Goal: Task Accomplishment & Management: Manage account settings

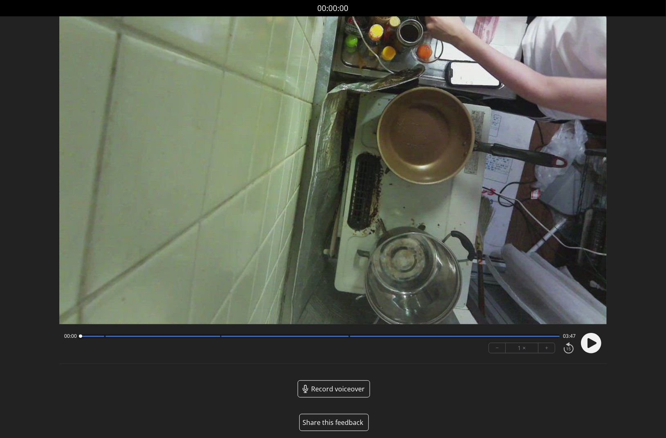
click at [339, 423] on button "Share this feedback" at bounding box center [334, 422] width 70 height 17
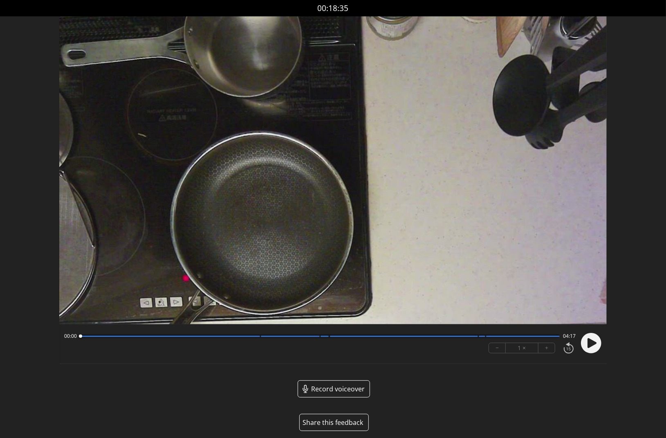
click at [330, 417] on button "Share this feedback" at bounding box center [334, 422] width 70 height 17
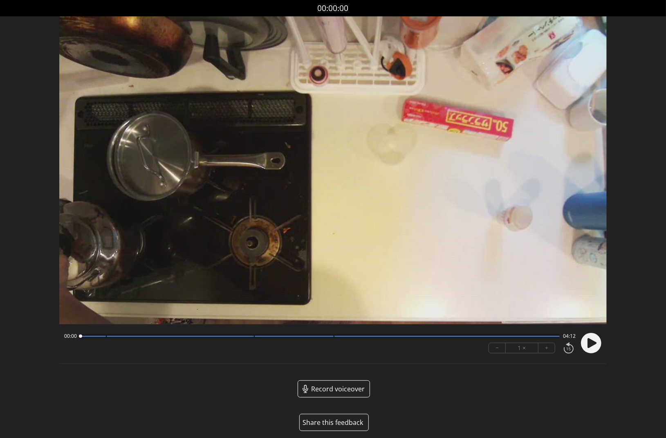
click at [328, 419] on button "Share this feedback" at bounding box center [334, 422] width 70 height 17
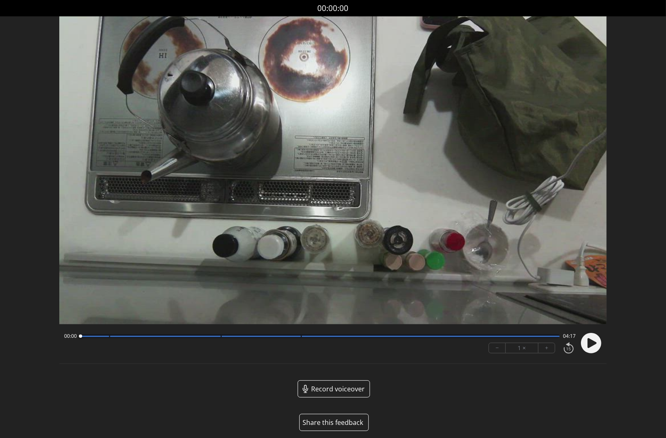
click at [347, 422] on button "Share this feedback" at bounding box center [334, 422] width 70 height 17
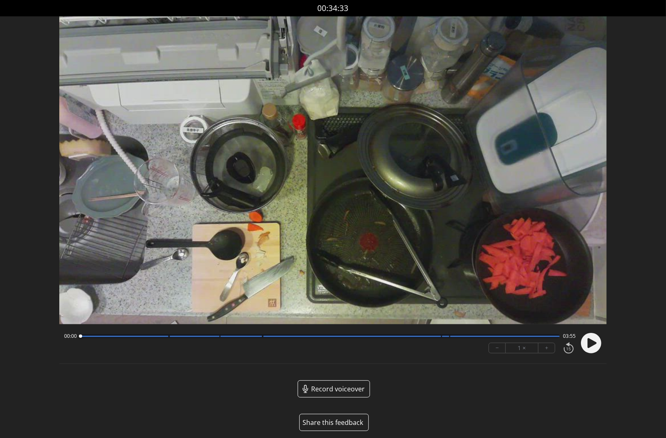
click at [338, 421] on button "Share this feedback" at bounding box center [334, 422] width 70 height 17
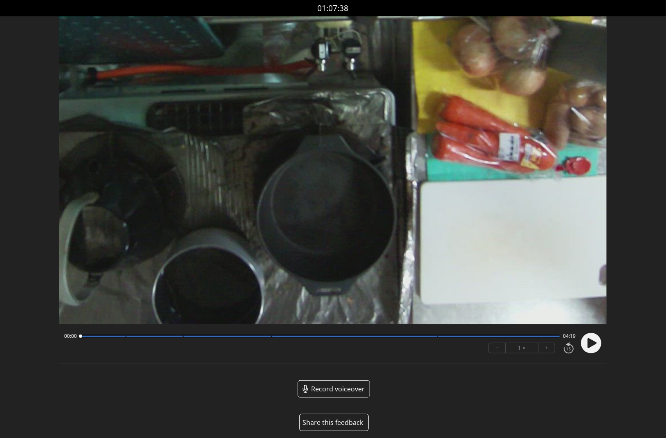
click at [337, 424] on button "Share this feedback" at bounding box center [334, 422] width 70 height 17
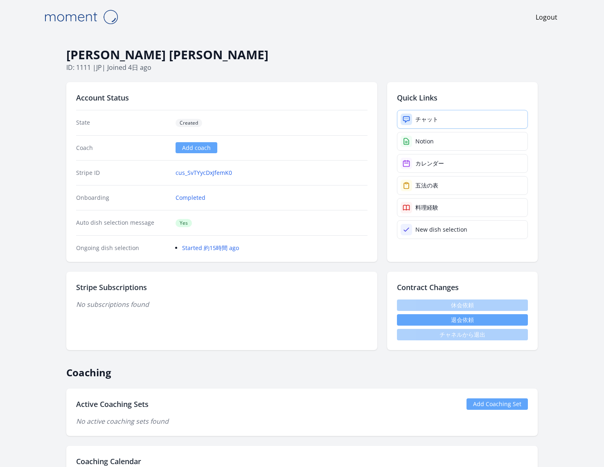
click at [467, 120] on link "チャット" at bounding box center [462, 119] width 131 height 19
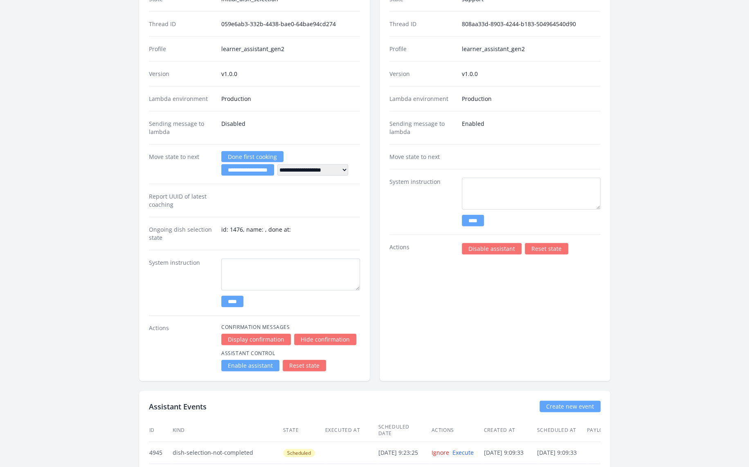
scroll to position [1273, 0]
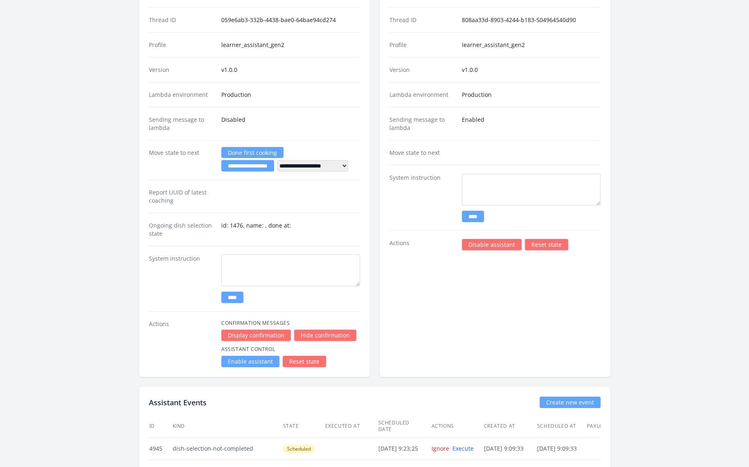
click at [526, 239] on link "Reset state" at bounding box center [546, 244] width 43 height 11
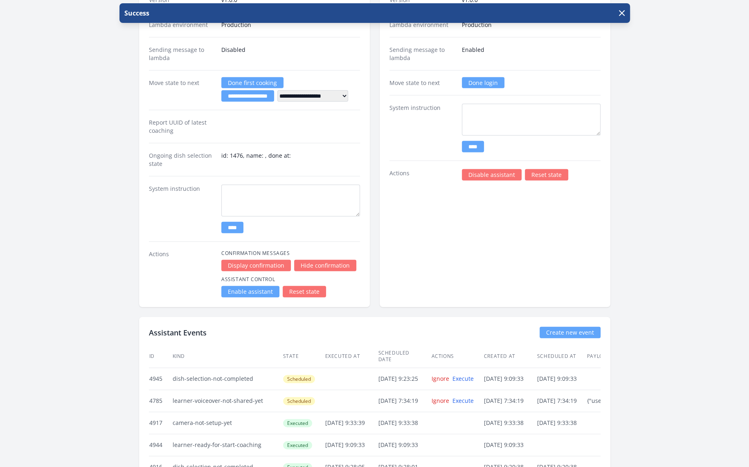
scroll to position [1348, 0]
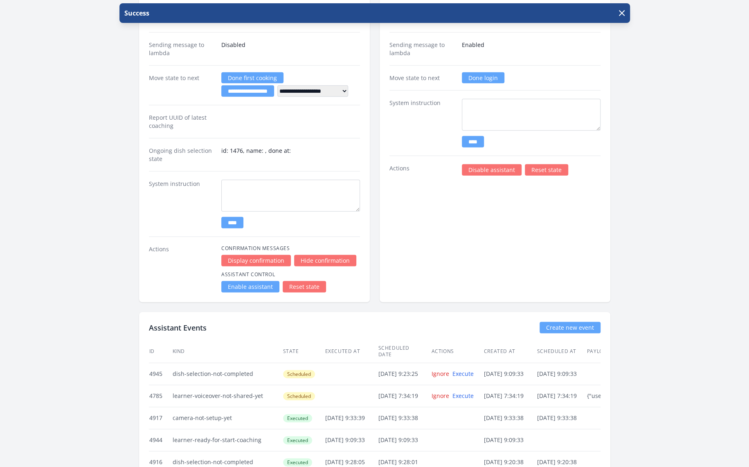
click at [312, 281] on link "Reset state" at bounding box center [304, 286] width 43 height 11
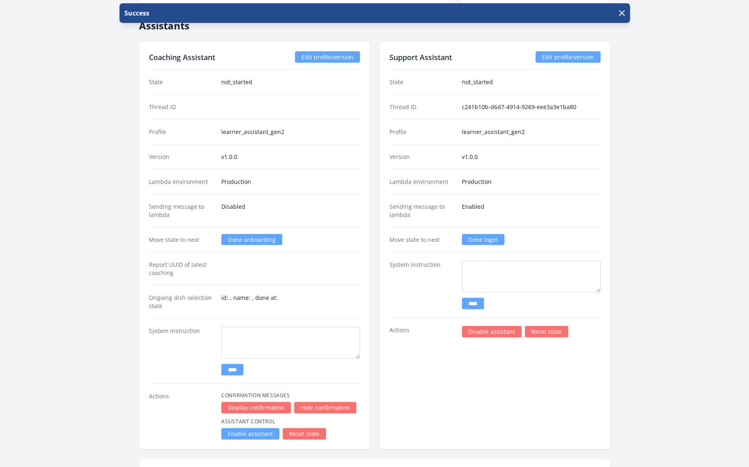
scroll to position [1192, 0]
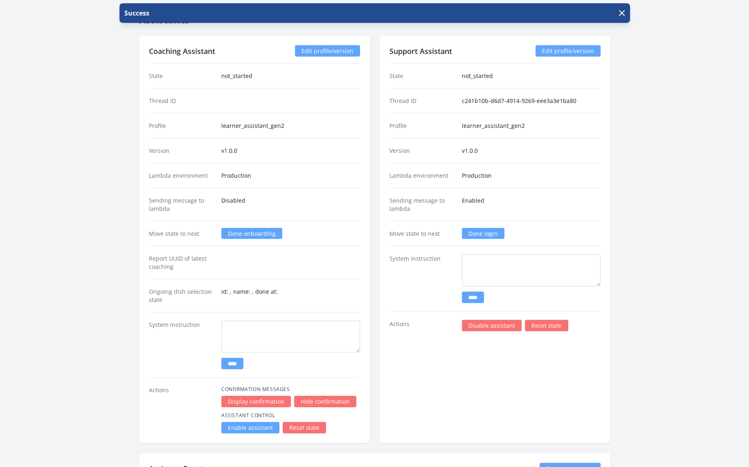
click at [487, 228] on link "Done login" at bounding box center [483, 233] width 43 height 11
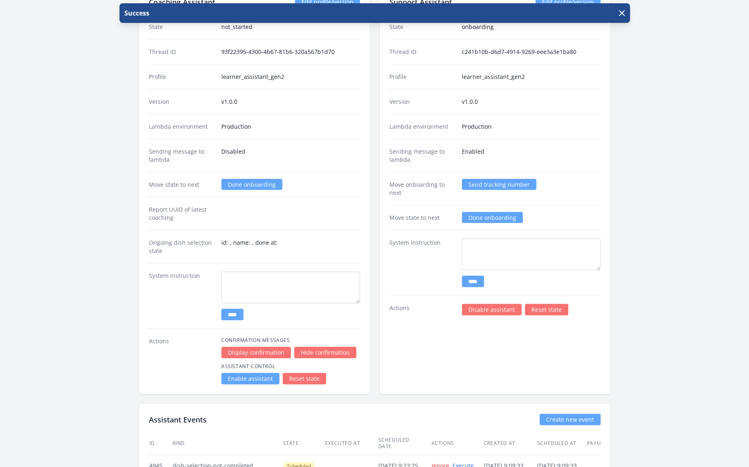
scroll to position [1242, 0]
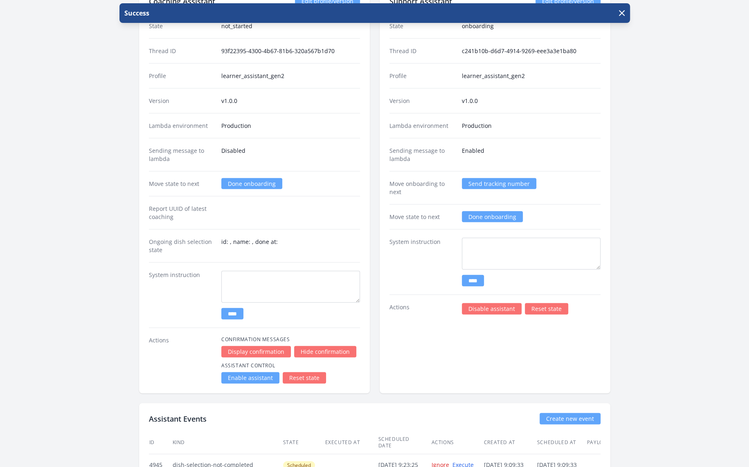
click at [490, 211] on link "Done onboarding" at bounding box center [492, 216] width 61 height 11
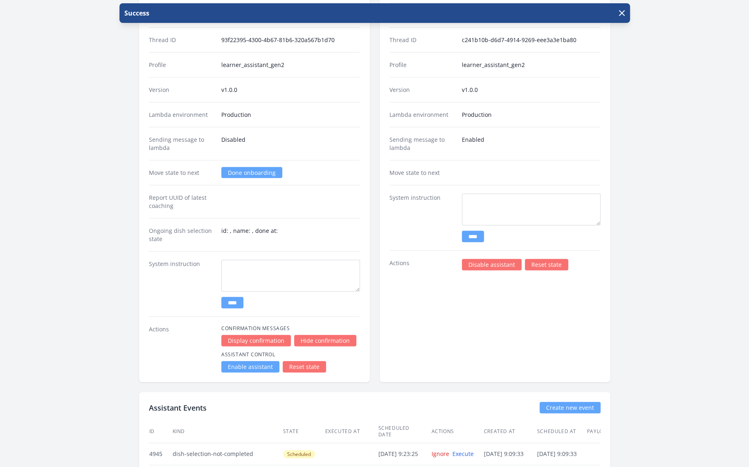
scroll to position [1247, 0]
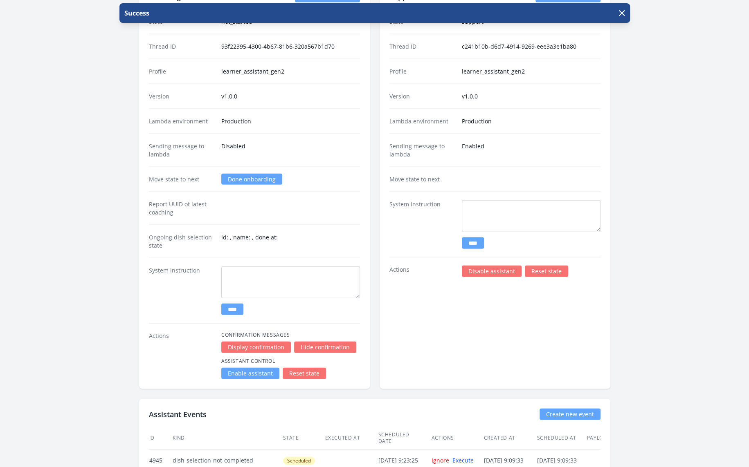
click at [243, 174] on link "Done onboarding" at bounding box center [251, 179] width 61 height 11
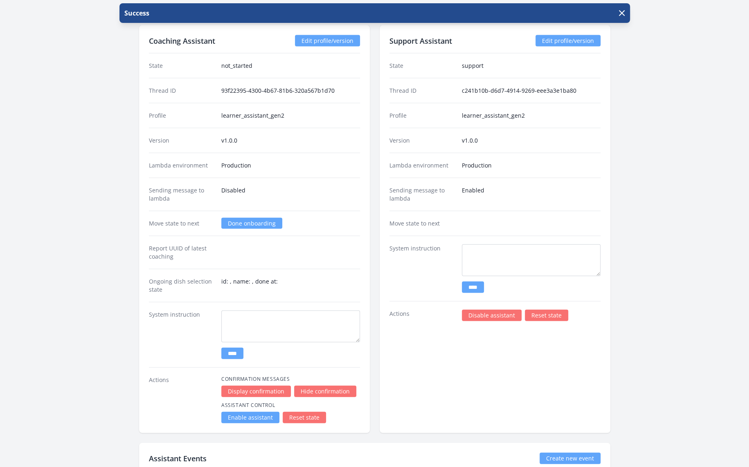
scroll to position [1201, 0]
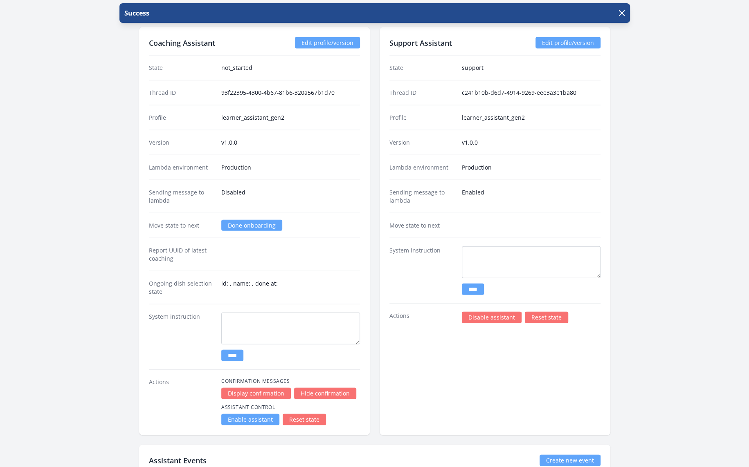
click at [263, 220] on link "Done onboarding" at bounding box center [251, 225] width 61 height 11
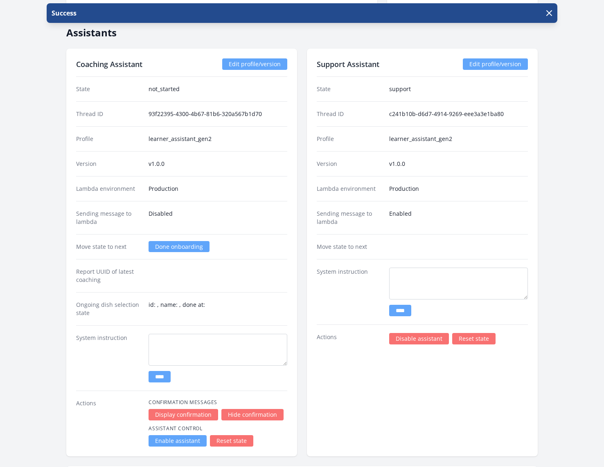
scroll to position [1178, 0]
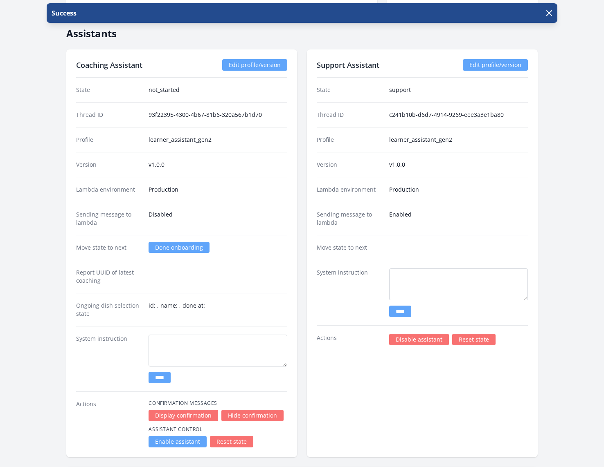
click at [186, 242] on link "Done onboarding" at bounding box center [178, 247] width 61 height 11
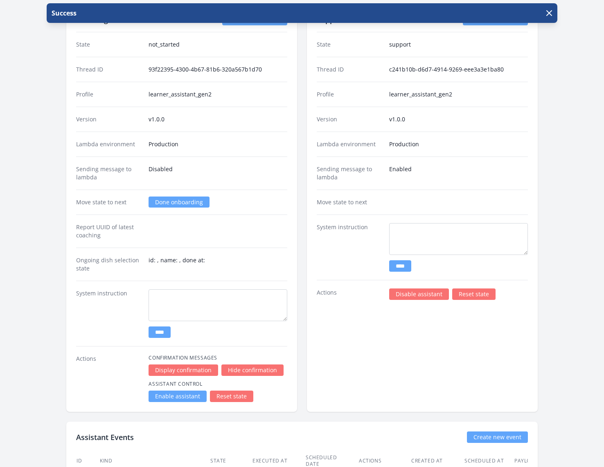
scroll to position [1232, 0]
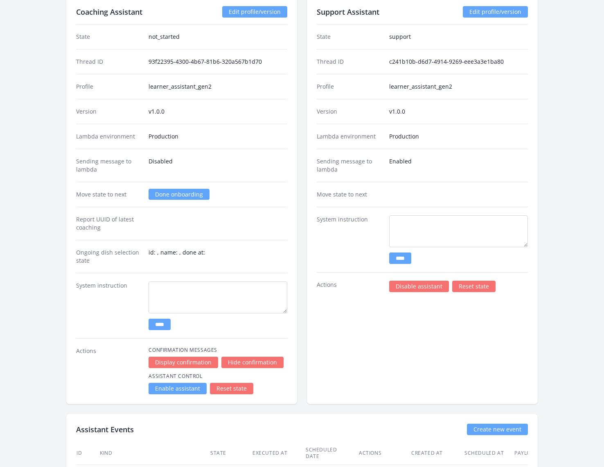
scroll to position [1312, 0]
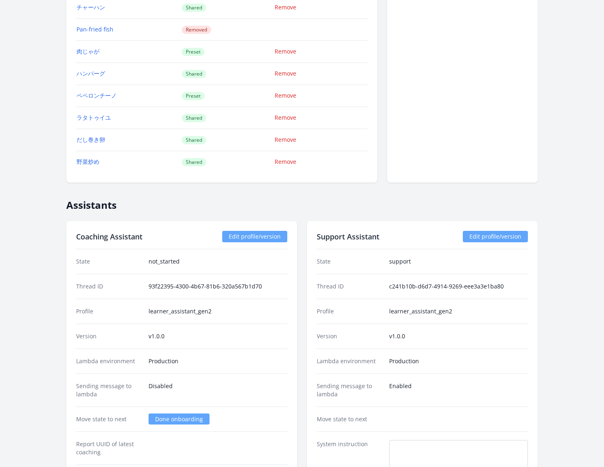
scroll to position [1196, 0]
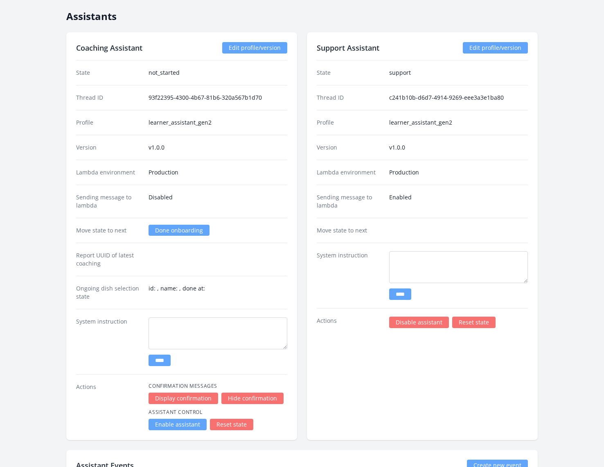
click at [164, 225] on link "Done onboarding" at bounding box center [178, 230] width 61 height 11
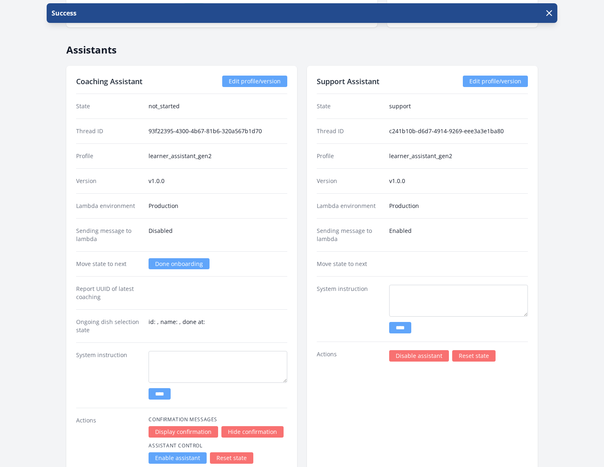
scroll to position [1145, 0]
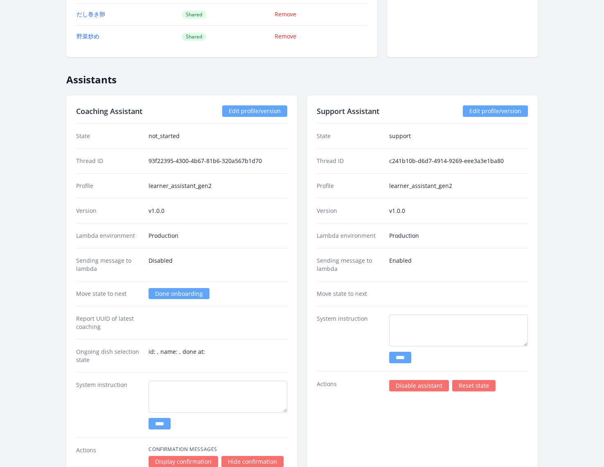
scroll to position [948, 0]
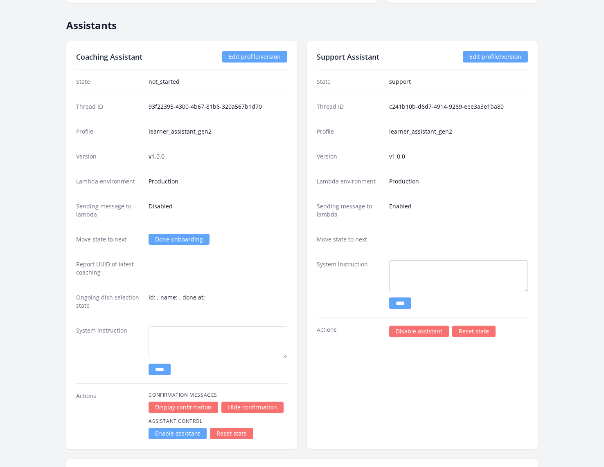
scroll to position [1164, 0]
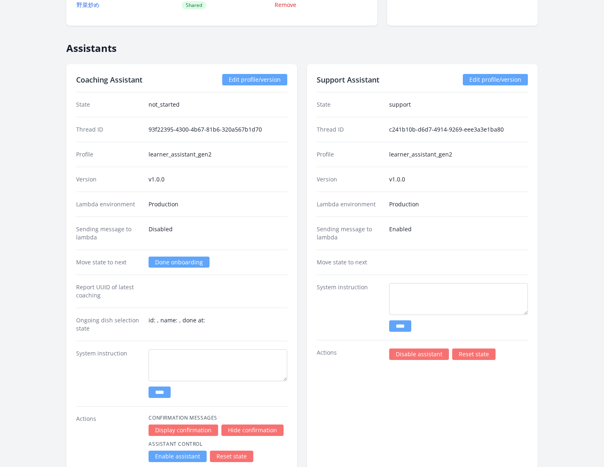
click at [159, 257] on link "Done onboarding" at bounding box center [178, 262] width 61 height 11
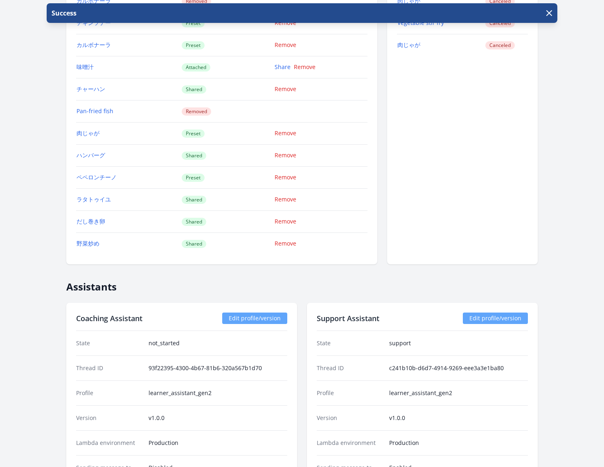
scroll to position [1210, 0]
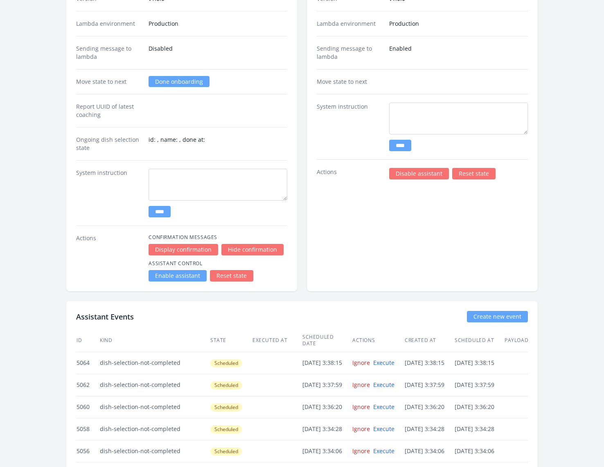
scroll to position [1377, 0]
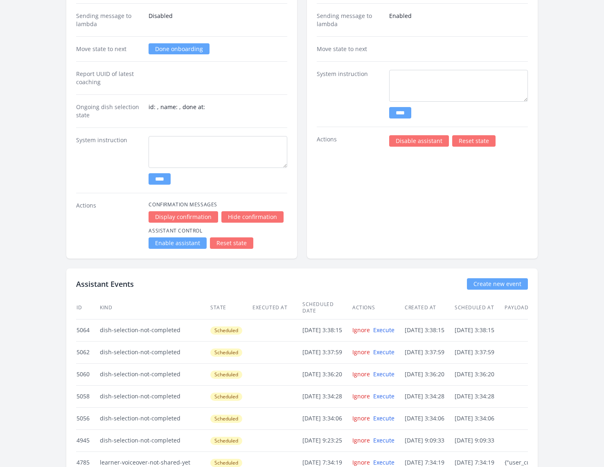
click at [232, 238] on link "Reset state" at bounding box center [231, 243] width 43 height 11
click at [167, 238] on link "Enable assistant" at bounding box center [177, 243] width 58 height 11
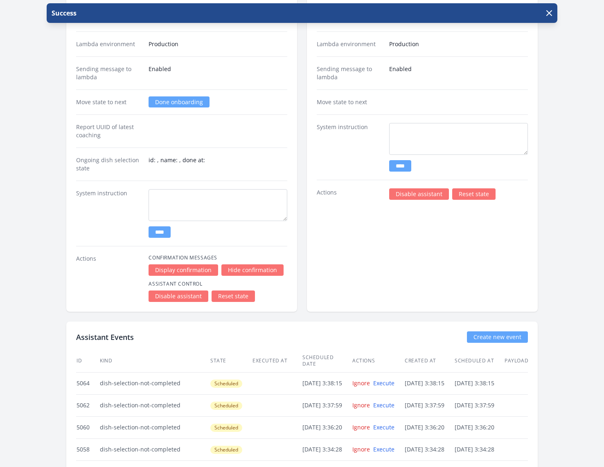
scroll to position [1172, 0]
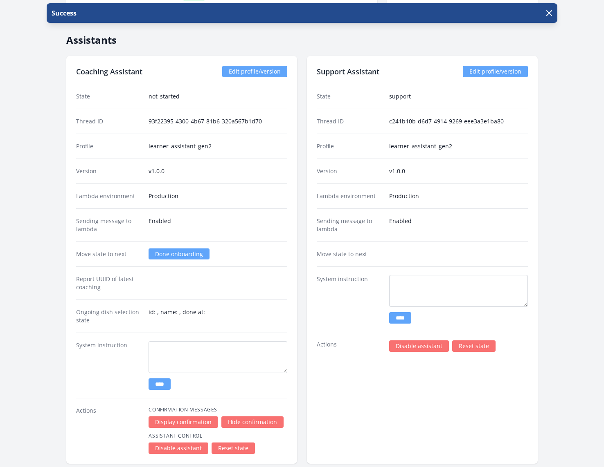
click at [175, 249] on link "Done onboarding" at bounding box center [178, 254] width 61 height 11
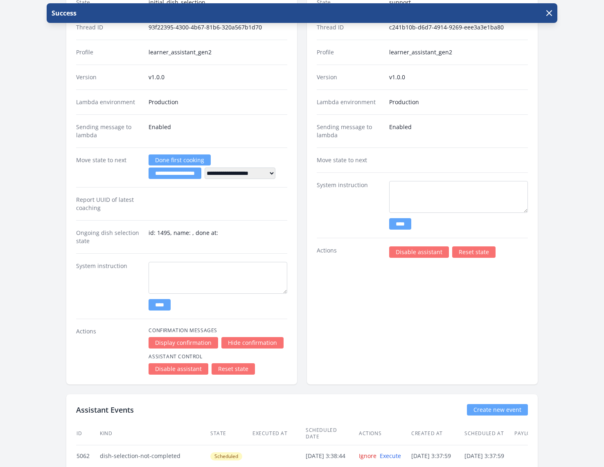
scroll to position [1252, 0]
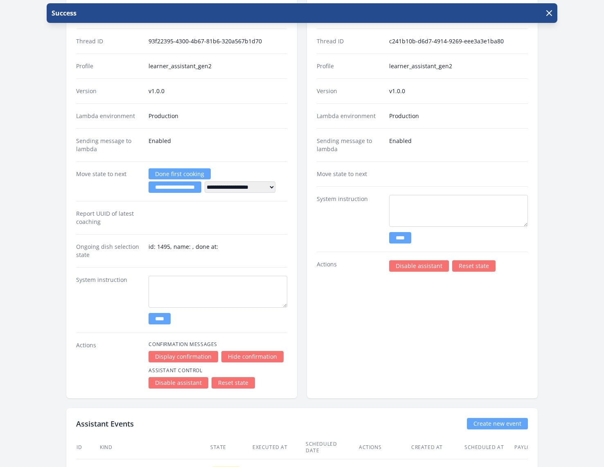
click at [294, 226] on div "**********" at bounding box center [181, 187] width 231 height 423
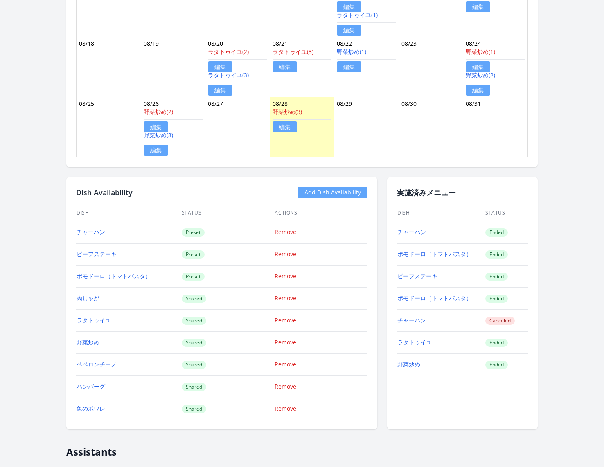
scroll to position [690, 0]
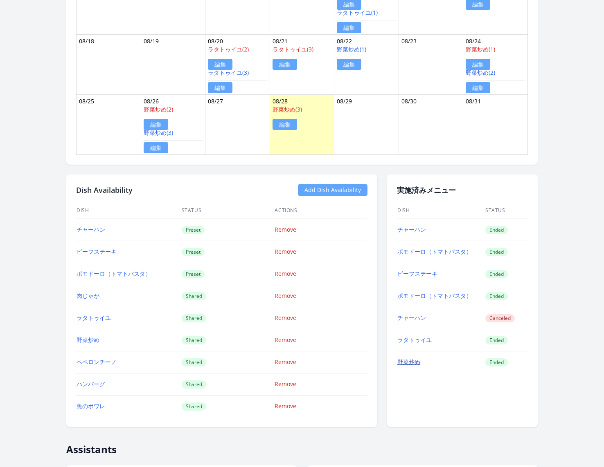
click at [408, 358] on link "野菜炒め" at bounding box center [408, 362] width 23 height 8
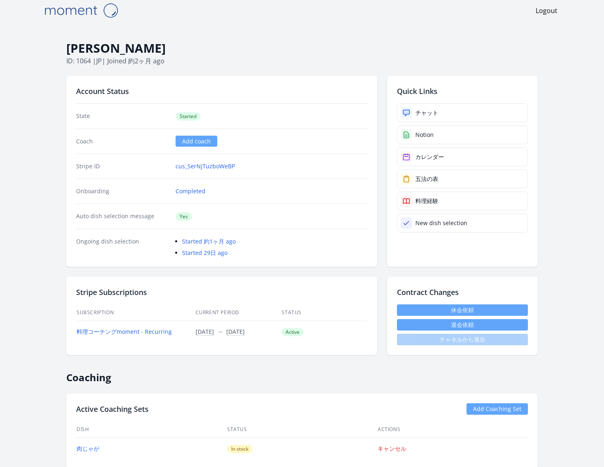
scroll to position [0, 0]
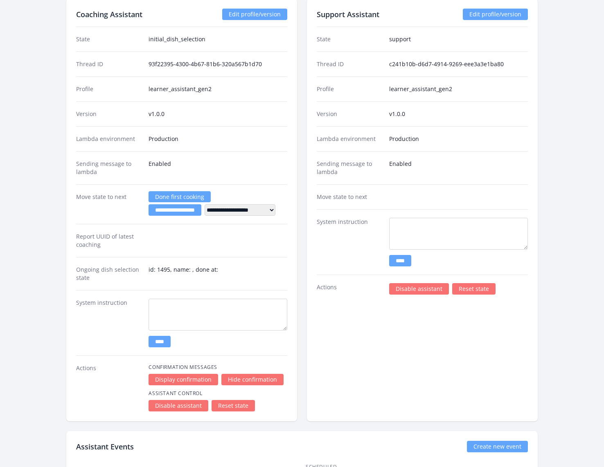
scroll to position [1230, 0]
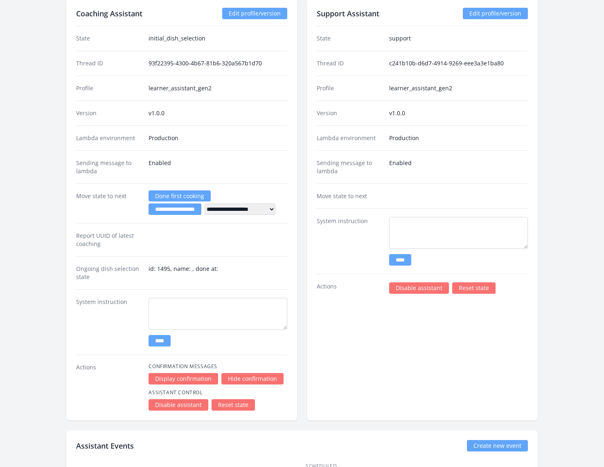
click at [231, 399] on link "Reset state" at bounding box center [232, 404] width 43 height 11
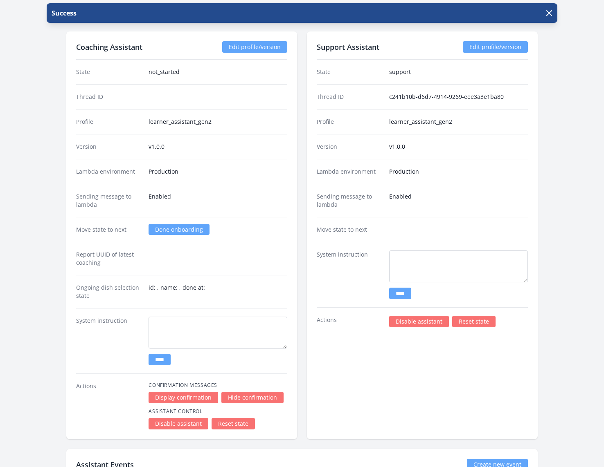
scroll to position [1202, 0]
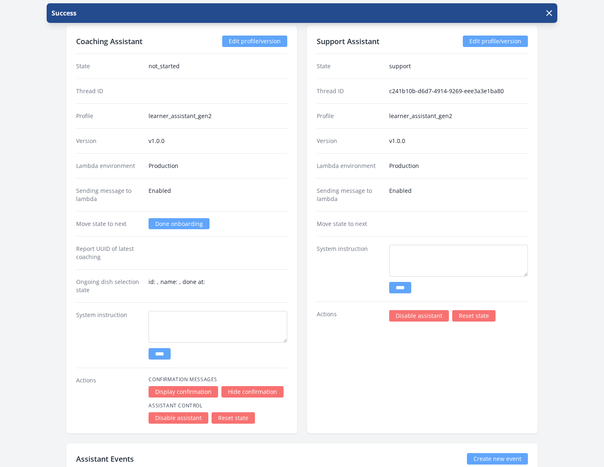
click at [469, 312] on div "Support Assistant Edit profile/version State support Thread ID c241b10b-d6d7-49…" at bounding box center [422, 230] width 231 height 408
click at [469, 310] on link "Reset state" at bounding box center [473, 315] width 43 height 11
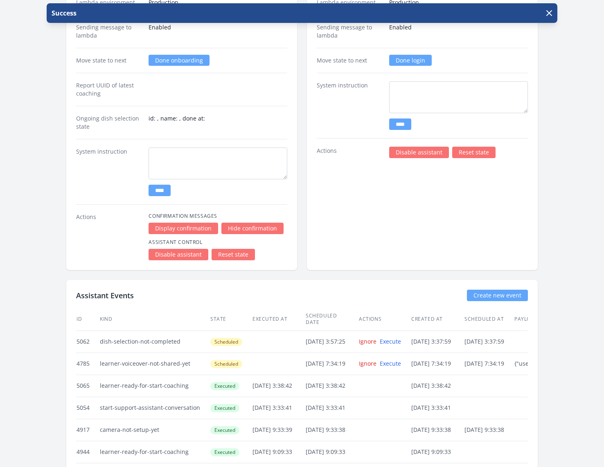
scroll to position [1360, 0]
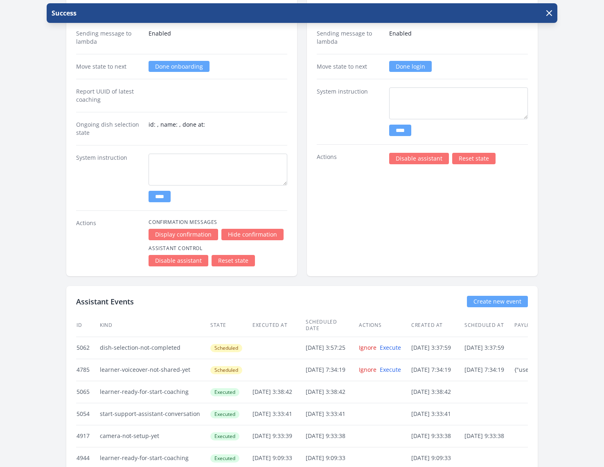
click at [240, 255] on link "Reset state" at bounding box center [232, 260] width 43 height 11
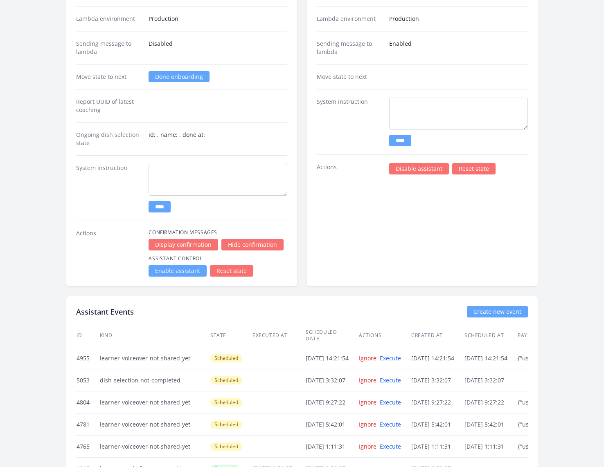
scroll to position [1479, 0]
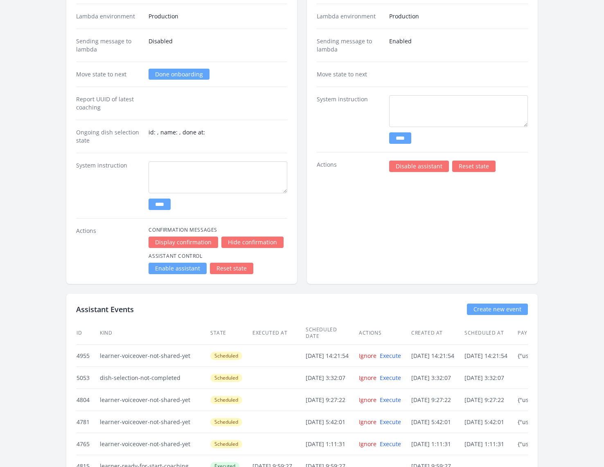
click at [176, 263] on link "Enable assistant" at bounding box center [177, 268] width 58 height 11
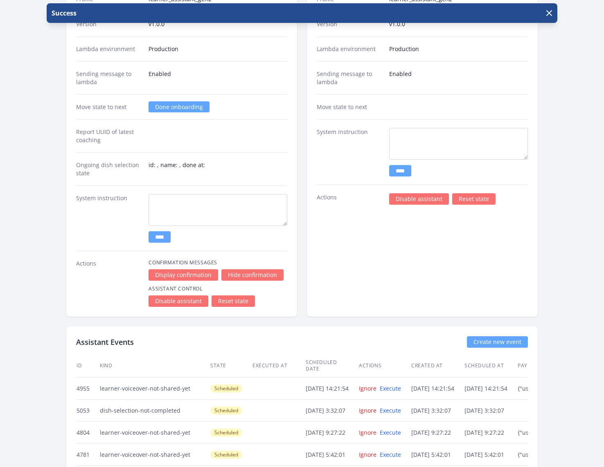
scroll to position [1444, 0]
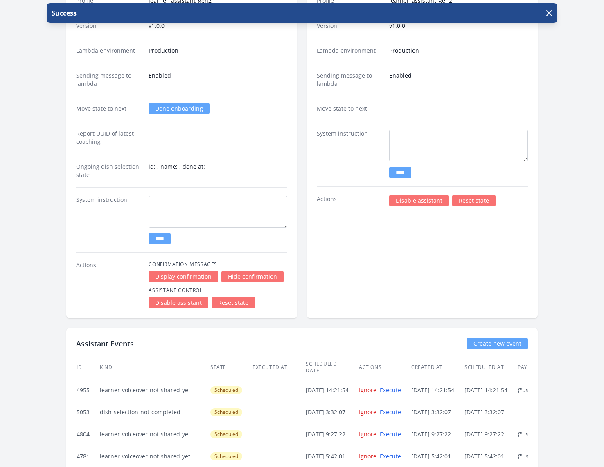
click at [237, 297] on link "Reset state" at bounding box center [232, 302] width 43 height 11
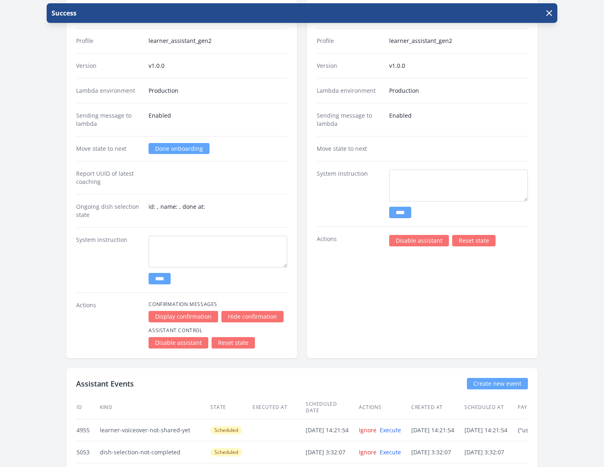
scroll to position [1419, 0]
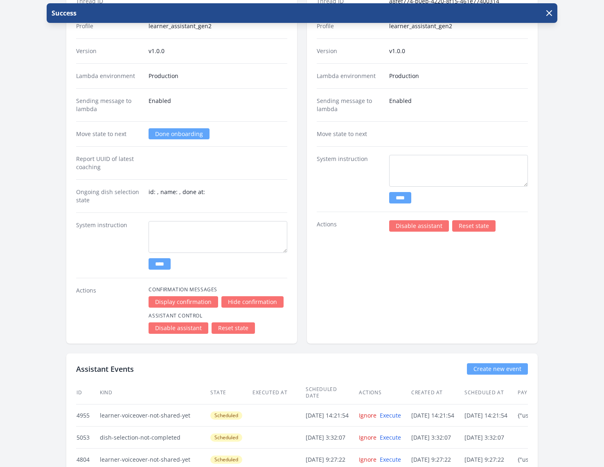
click at [477, 220] on link "Reset state" at bounding box center [473, 225] width 43 height 11
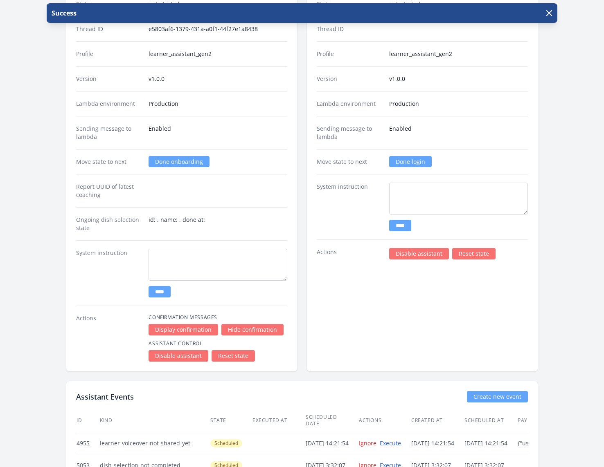
scroll to position [1396, 0]
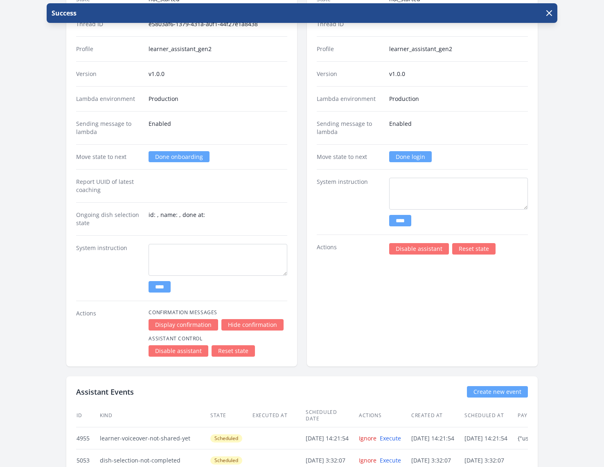
click at [415, 151] on link "Done login" at bounding box center [410, 156] width 43 height 11
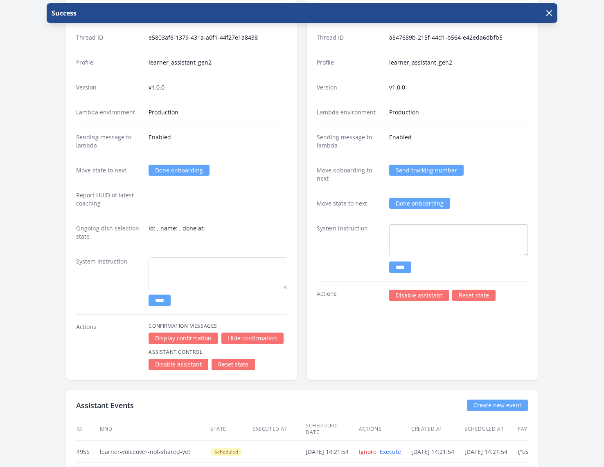
scroll to position [1377, 0]
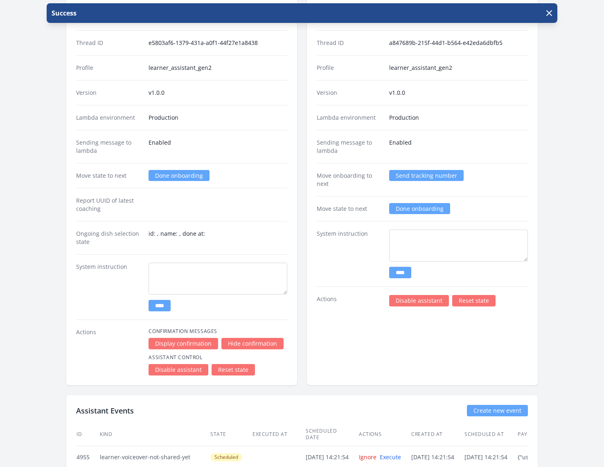
click at [416, 203] on link "Done onboarding" at bounding box center [419, 208] width 61 height 11
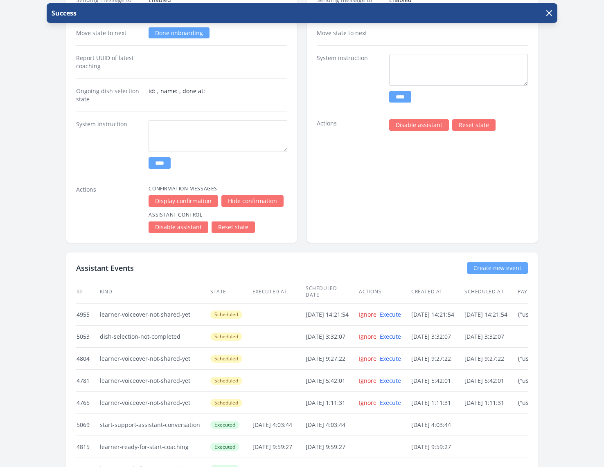
scroll to position [1374, 0]
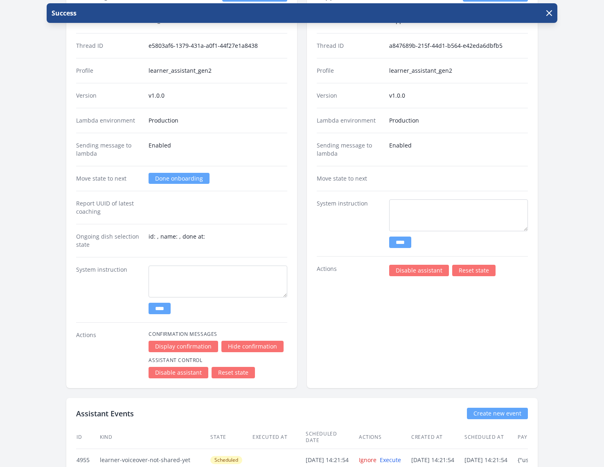
click at [173, 173] on link "Done onboarding" at bounding box center [178, 178] width 61 height 11
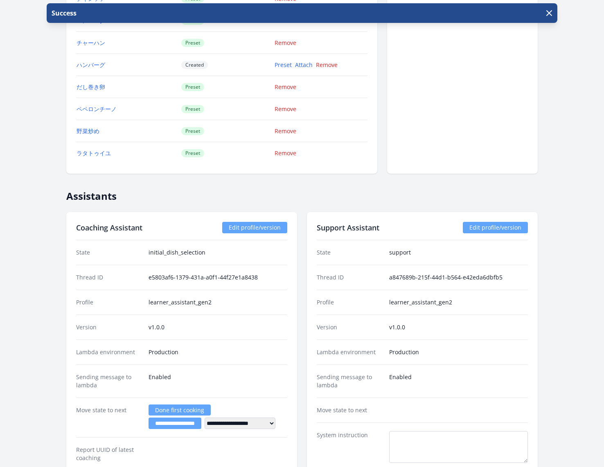
scroll to position [1137, 0]
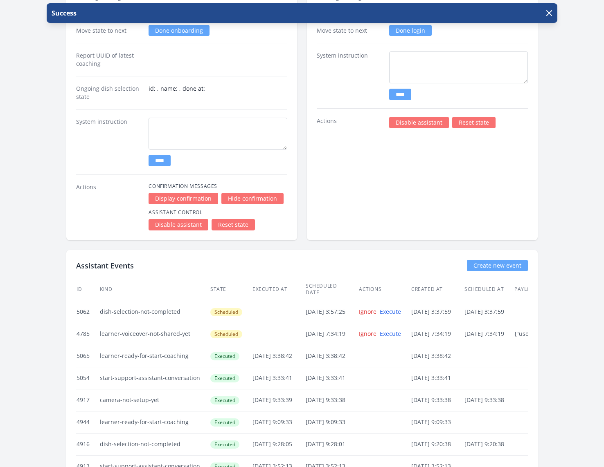
scroll to position [1387, 0]
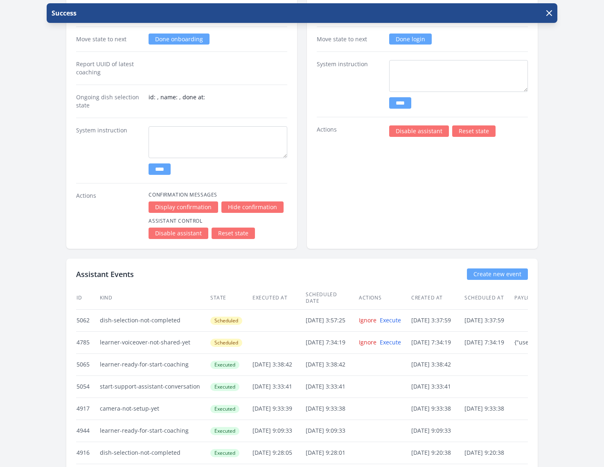
click at [476, 126] on link "Reset state" at bounding box center [473, 131] width 43 height 11
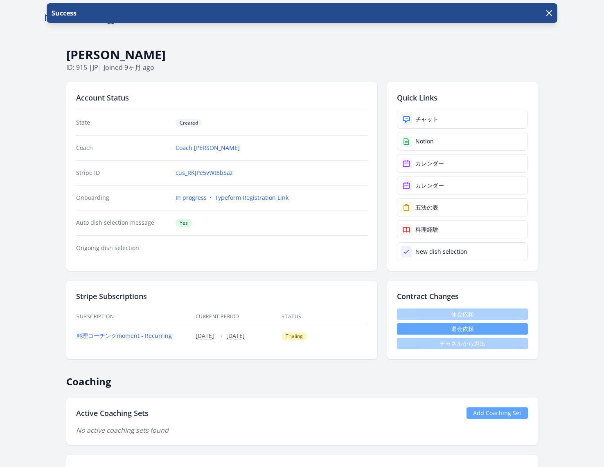
click at [334, 65] on p "ID: 915 | jp | Joined 9ヶ月 ago" at bounding box center [301, 68] width 471 height 10
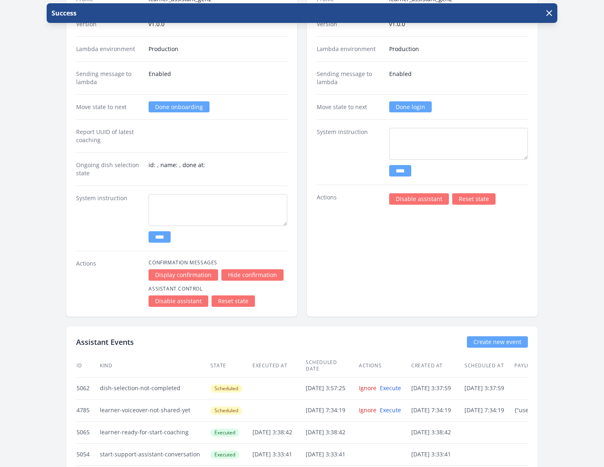
scroll to position [1322, 0]
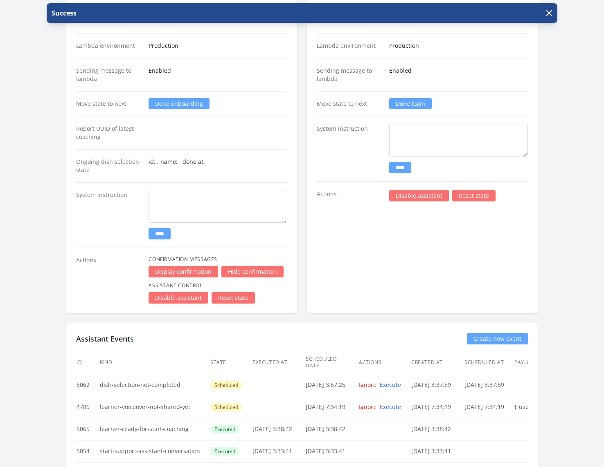
click at [458, 251] on div "Support Assistant Edit profile/version State not_started Thread ID Profile lear…" at bounding box center [422, 110] width 231 height 408
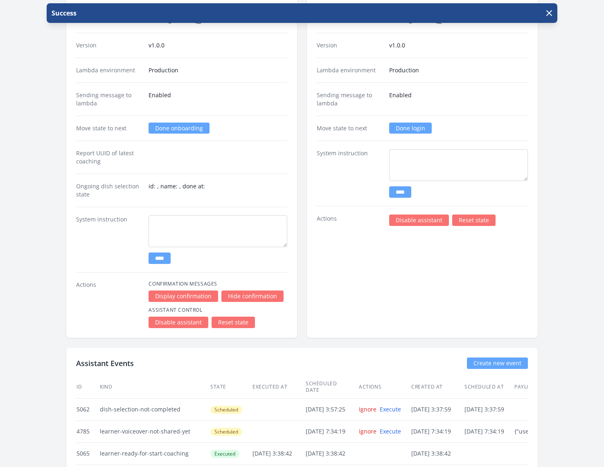
scroll to position [1296, 0]
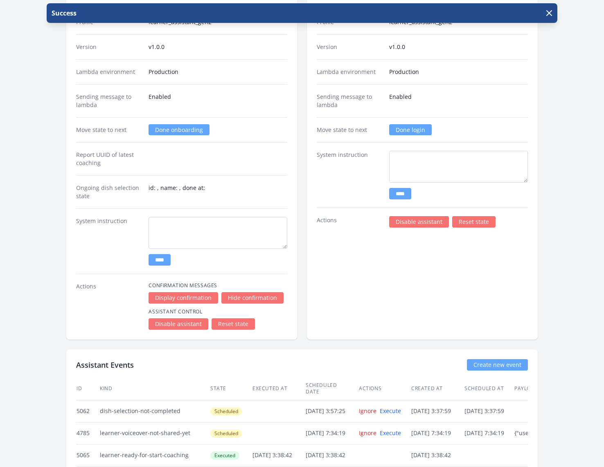
click at [414, 124] on link "Done login" at bounding box center [410, 129] width 43 height 11
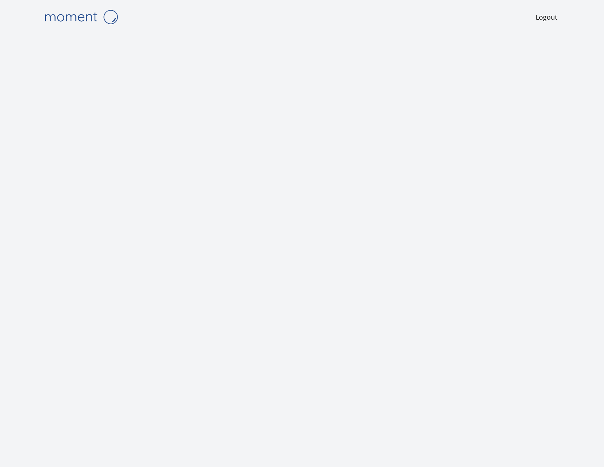
click at [80, 15] on img at bounding box center [81, 17] width 82 height 21
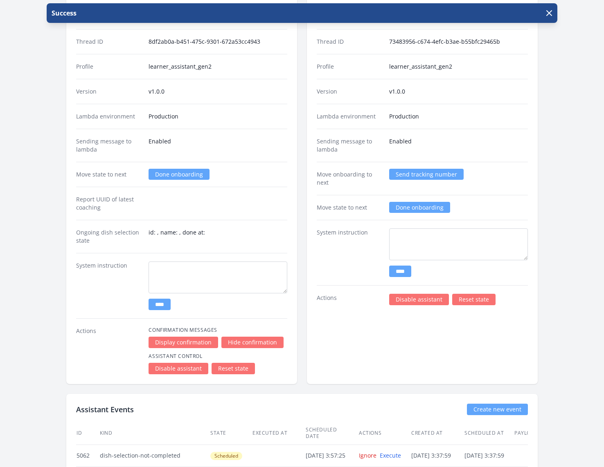
scroll to position [1283, 0]
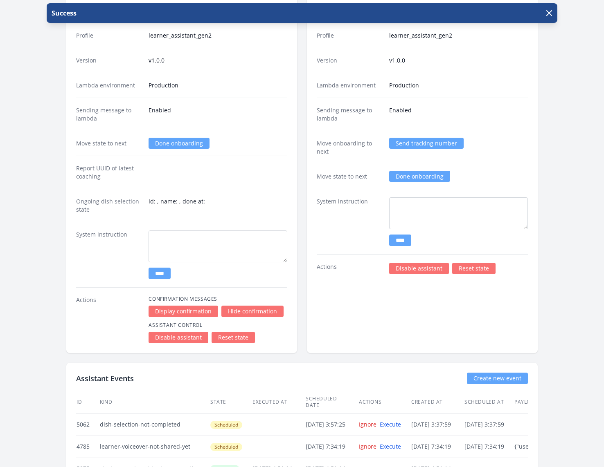
click at [427, 171] on link "Done onboarding" at bounding box center [419, 176] width 61 height 11
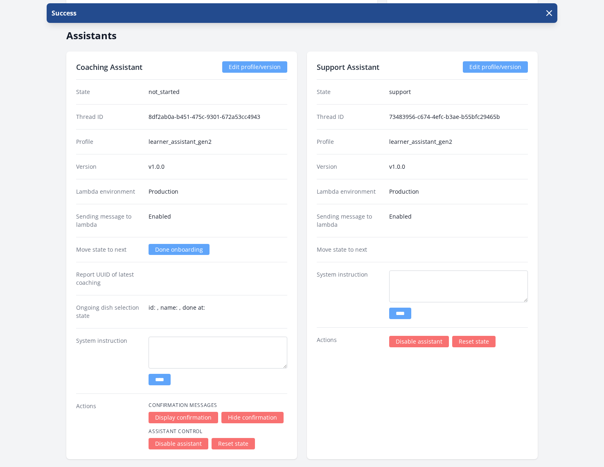
scroll to position [1182, 0]
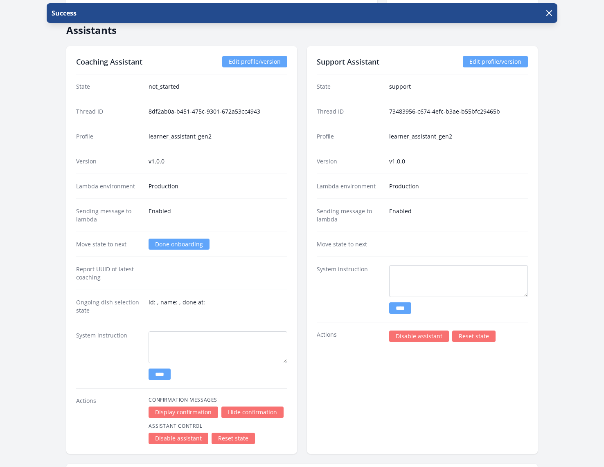
click at [182, 239] on link "Done onboarding" at bounding box center [178, 244] width 61 height 11
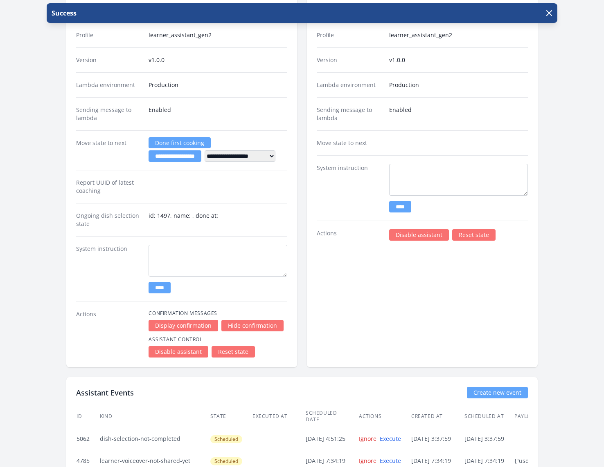
scroll to position [1286, 0]
